Goal: Task Accomplishment & Management: Manage account settings

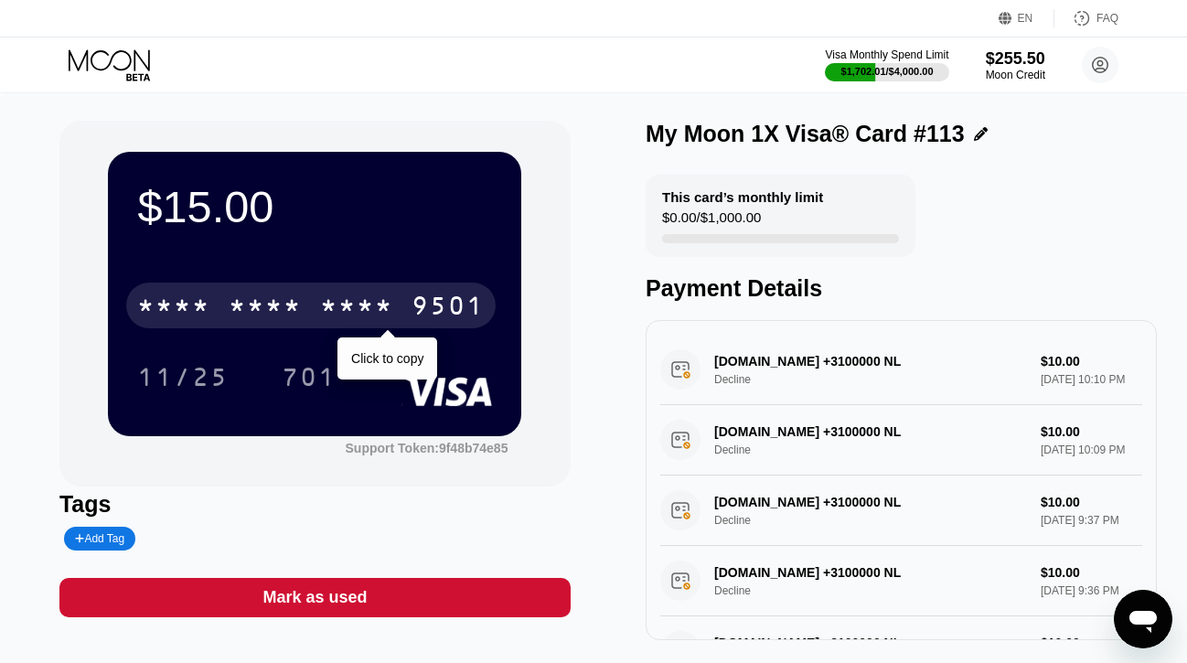
click at [220, 302] on div "* * * * * * * * * * * * 9501" at bounding box center [310, 306] width 369 height 46
click at [220, 302] on div "[CREDIT_CARD_NUMBER]" at bounding box center [310, 306] width 369 height 46
click at [220, 302] on div "* * * * * * * * * * * * 9501" at bounding box center [310, 306] width 369 height 46
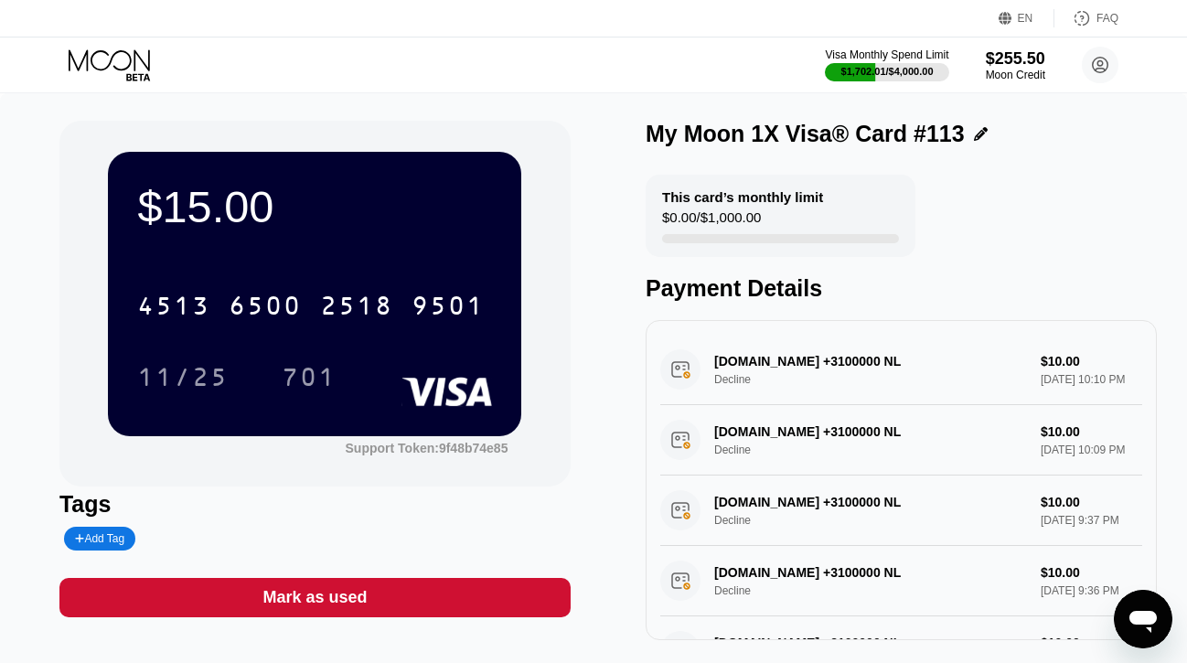
click at [134, 71] on icon at bounding box center [111, 65] width 85 height 32
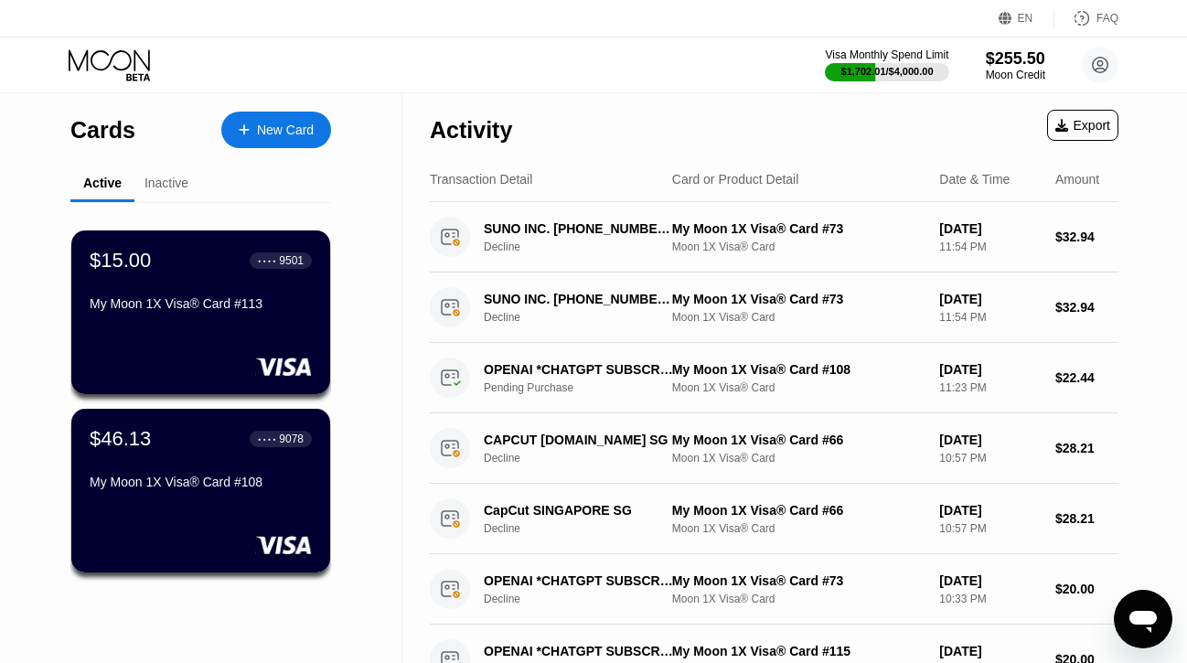
click at [135, 447] on div "$46.13" at bounding box center [120, 439] width 61 height 24
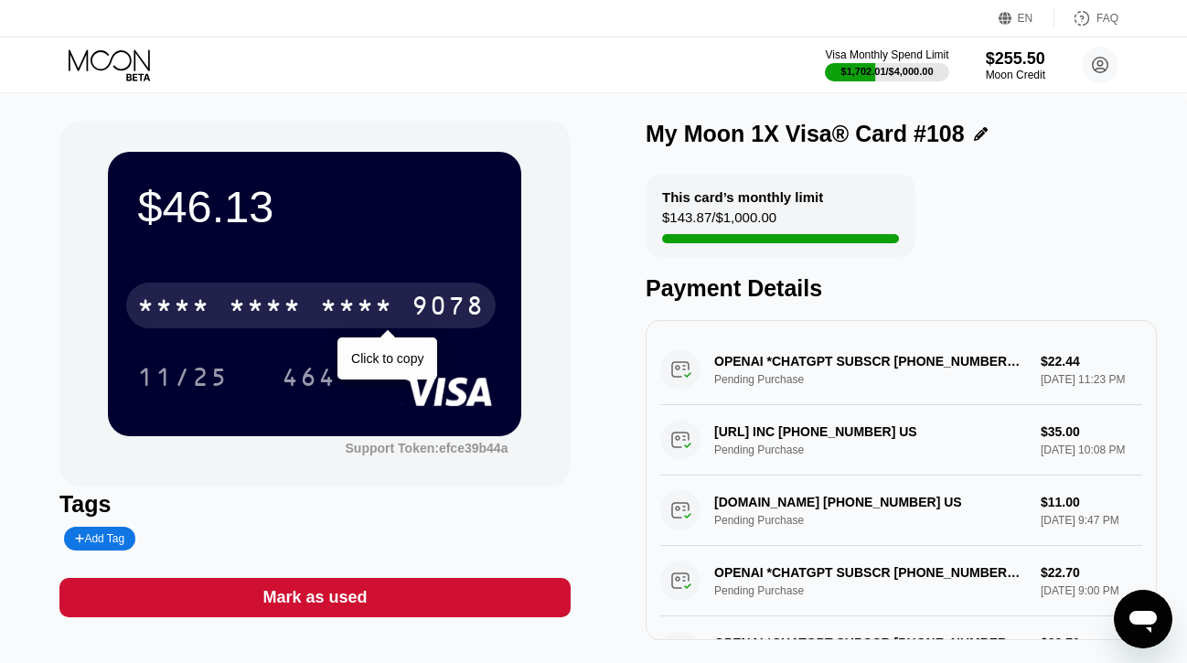
click at [235, 310] on div "* * * *" at bounding box center [265, 308] width 73 height 29
click at [235, 310] on div "6500" at bounding box center [265, 308] width 73 height 29
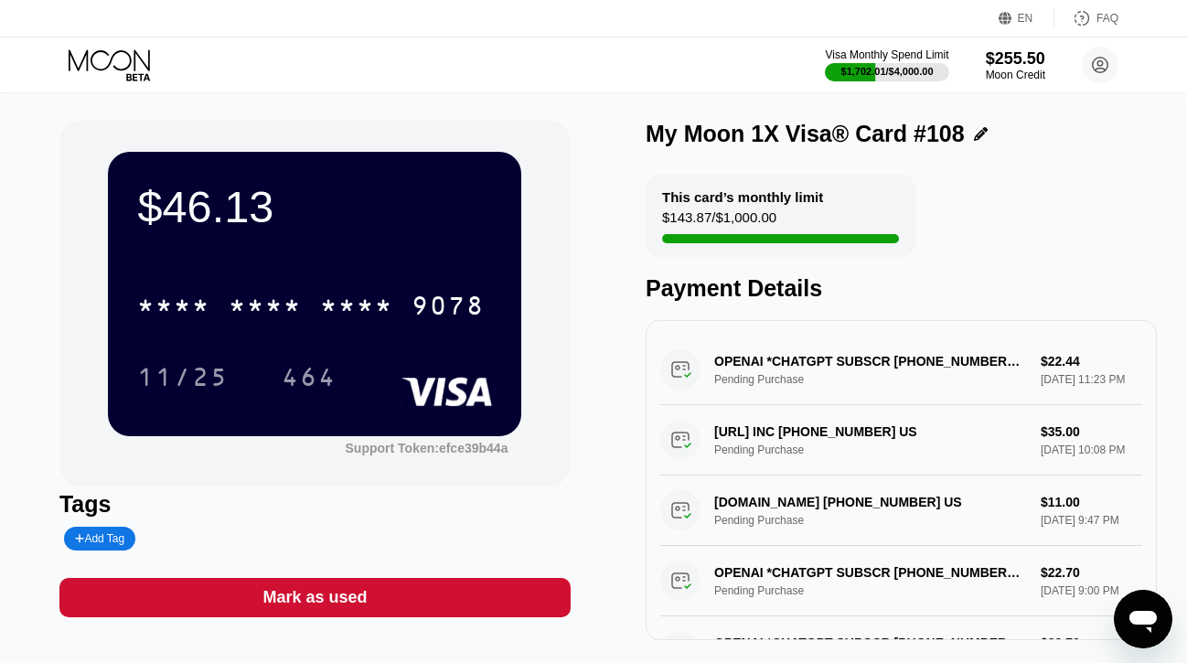
click at [122, 51] on icon at bounding box center [111, 65] width 85 height 32
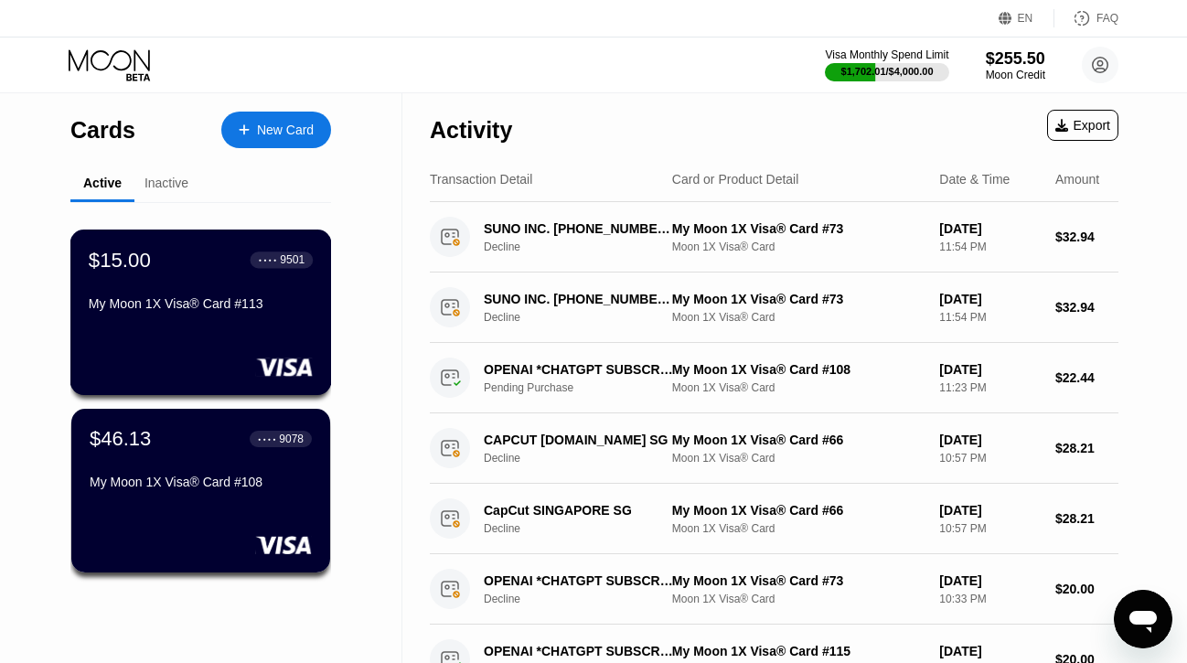
click at [177, 276] on div "$15.00 ● ● ● ● 9501 My Moon 1X Visa® Card #113" at bounding box center [201, 283] width 224 height 70
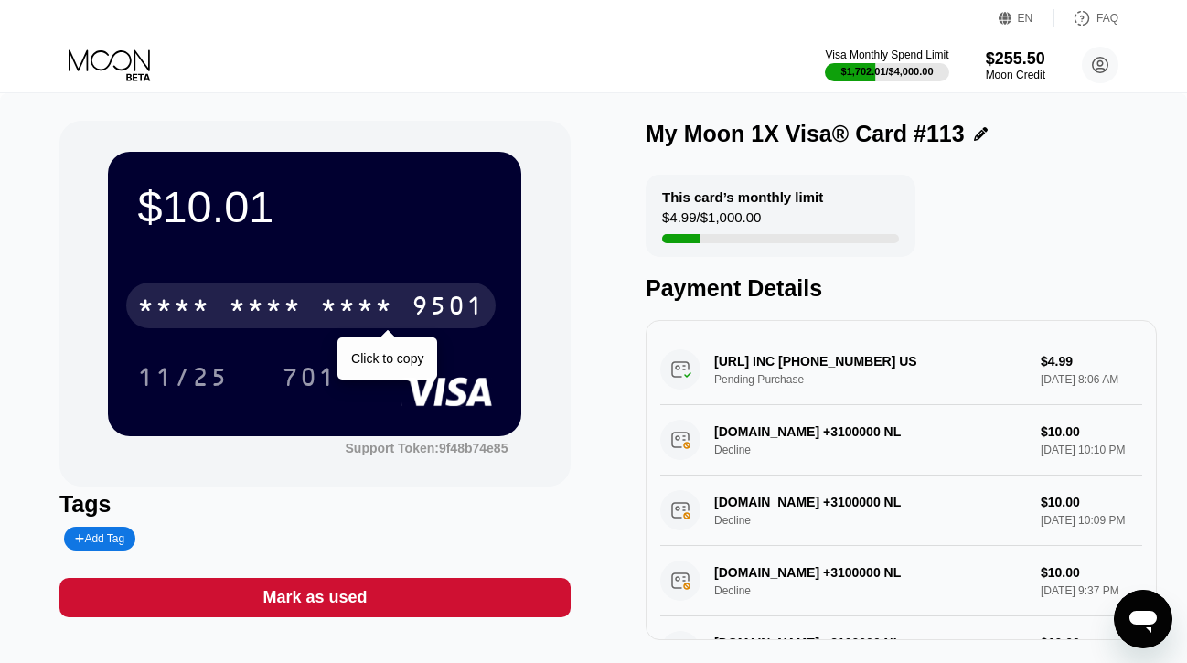
click at [200, 314] on div "* * * *" at bounding box center [173, 308] width 73 height 29
click at [200, 314] on div "4513" at bounding box center [173, 308] width 73 height 29
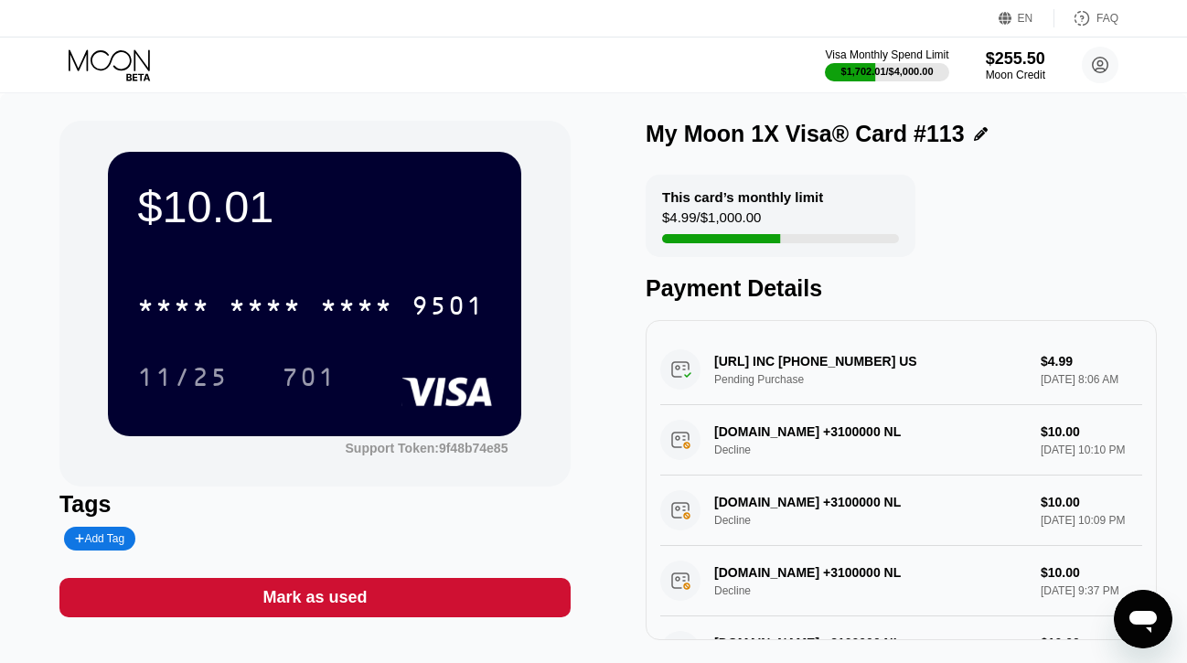
click at [119, 62] on icon at bounding box center [111, 65] width 85 height 32
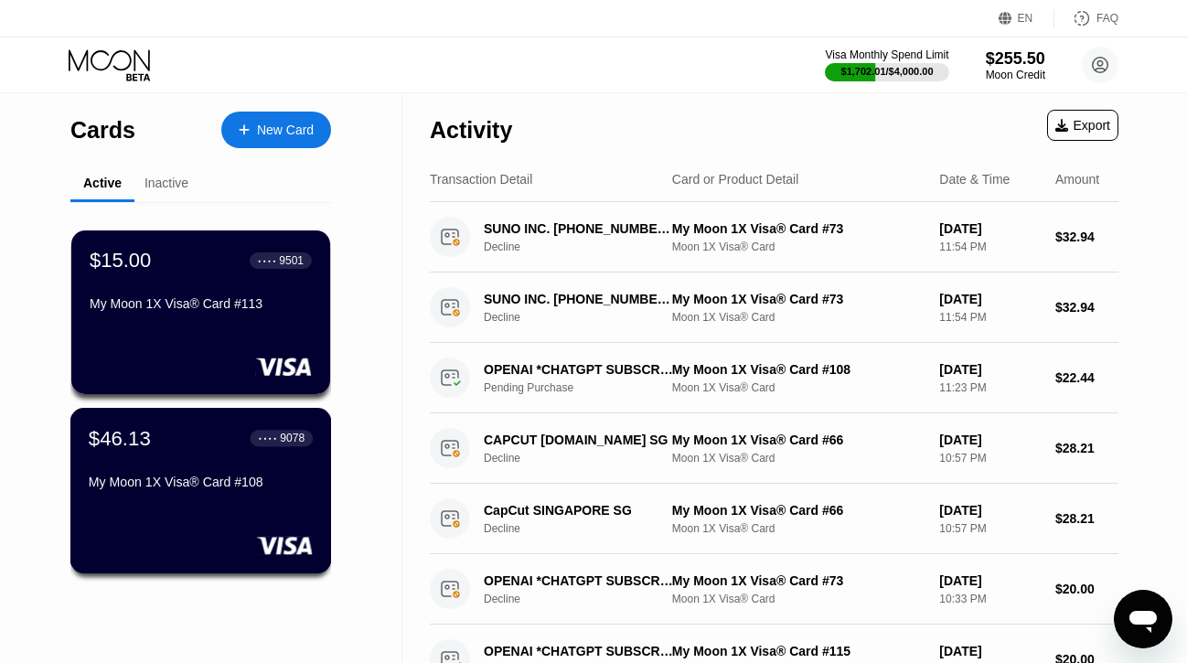
click at [176, 506] on div "$46.13 ● ● ● ● 9078 My Moon 1X Visa® Card #108" at bounding box center [201, 491] width 262 height 166
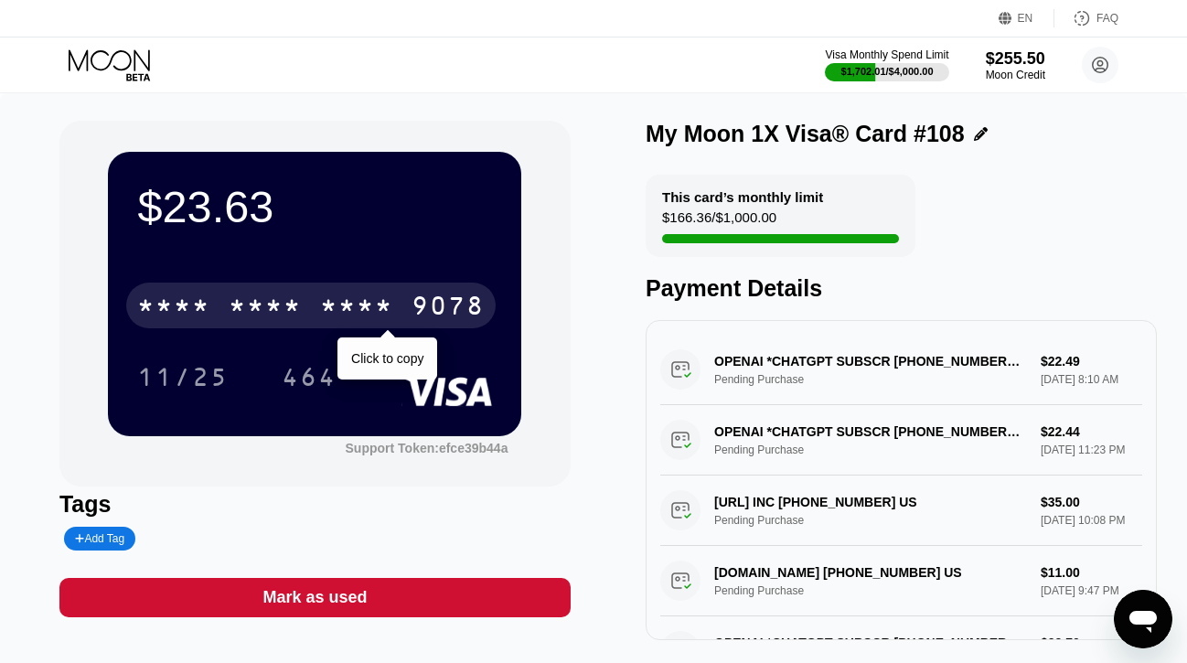
click at [320, 294] on div "* * * *" at bounding box center [356, 308] width 73 height 29
click at [313, 299] on div "[CREDIT_CARD_NUMBER]" at bounding box center [310, 306] width 369 height 46
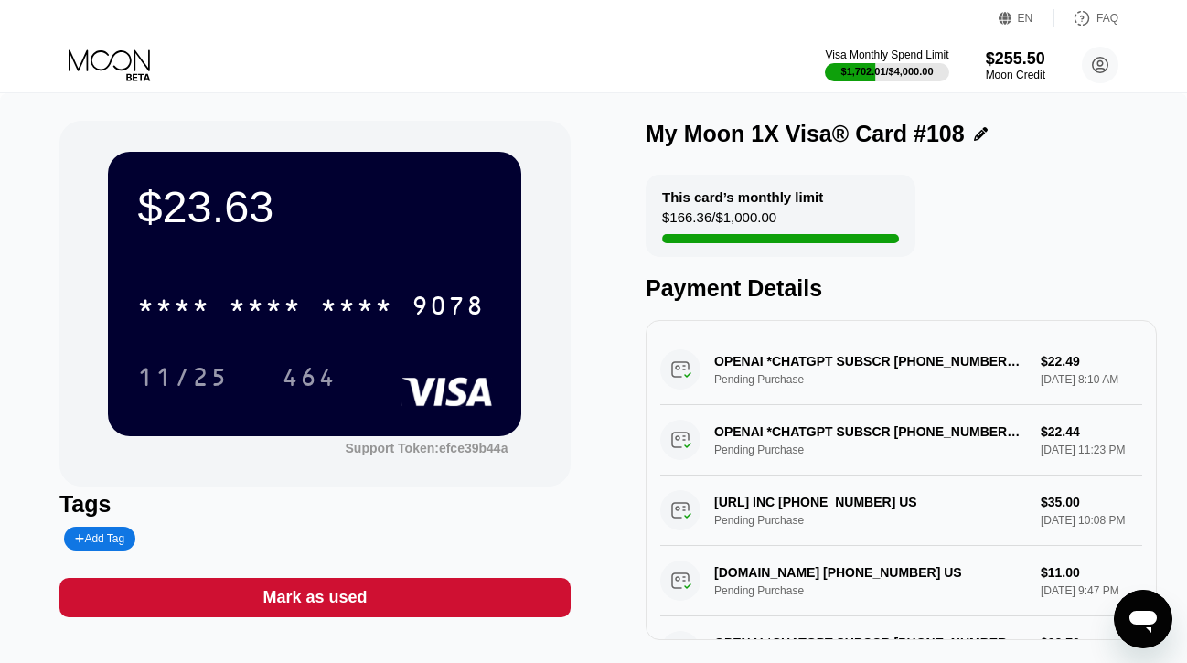
click at [117, 50] on icon at bounding box center [111, 65] width 85 height 32
